Goal: Transaction & Acquisition: Purchase product/service

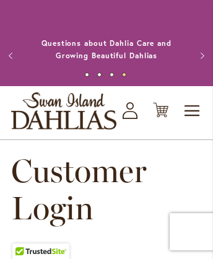
click at [76, 129] on img "store logo" at bounding box center [63, 110] width 105 height 37
